Goal: Task Accomplishment & Management: Use online tool/utility

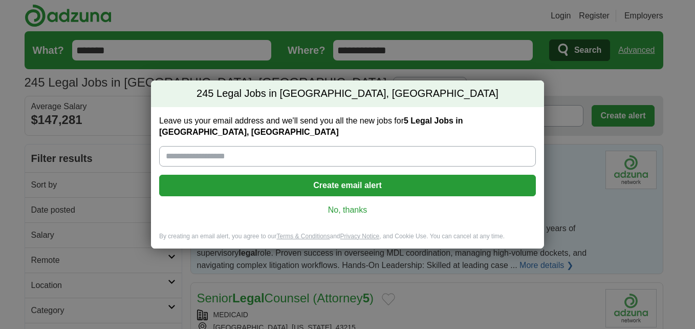
click at [343, 182] on button "Create email alert" at bounding box center [347, 186] width 377 height 22
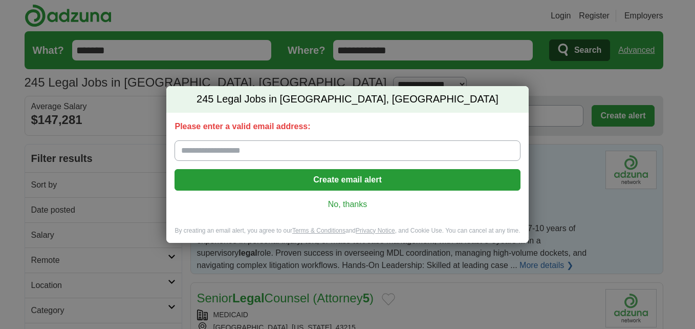
click at [218, 153] on input "Please enter a valid email address:" at bounding box center [348, 150] width 346 height 20
click at [339, 203] on link "No, thanks" at bounding box center [347, 204] width 329 height 11
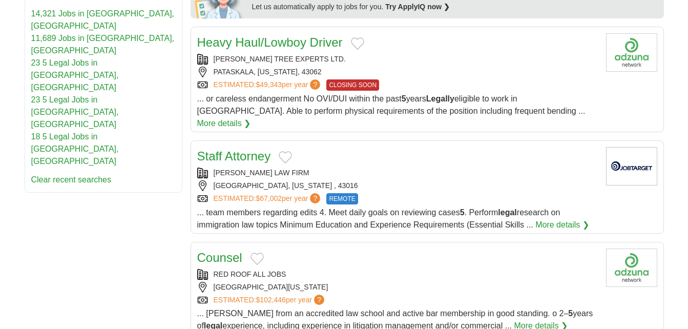
scroll to position [563, 0]
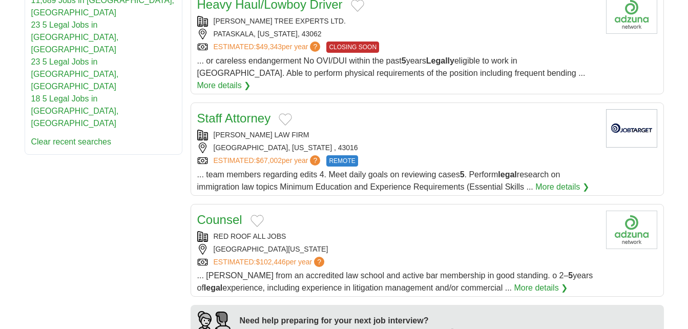
click at [450, 130] on div "[PERSON_NAME] LAW FIRM" at bounding box center [397, 135] width 400 height 11
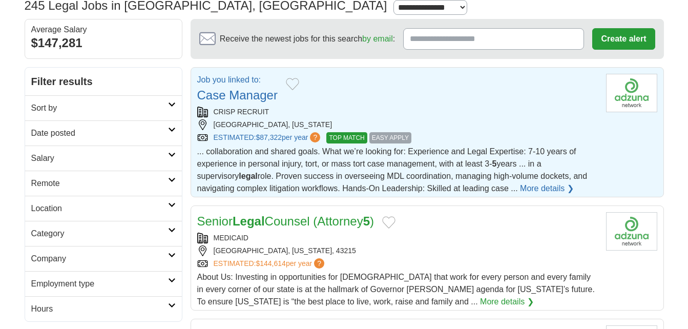
scroll to position [0, 0]
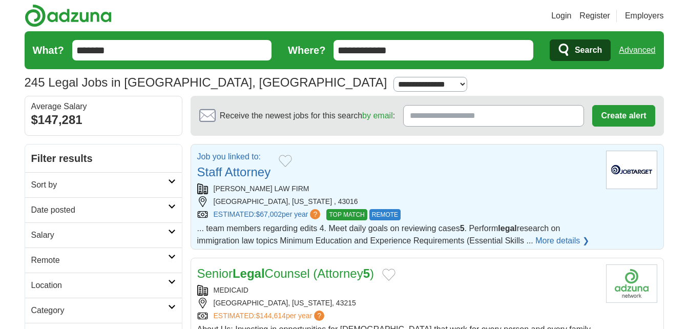
click at [359, 166] on div "Job you linked to: Staff Attorney" at bounding box center [397, 166] width 400 height 31
